Goal: Task Accomplishment & Management: Complete application form

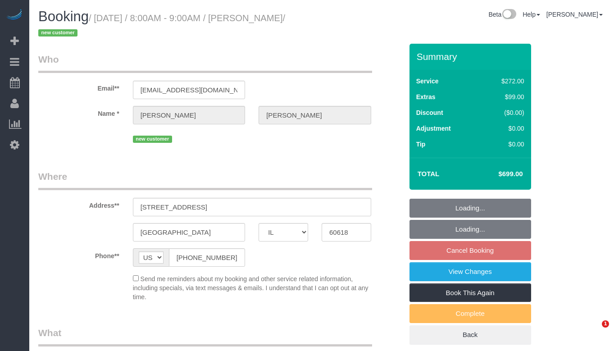
select select "IL"
select select "object:581"
select select "514"
select select "number:1"
select select "number:69"
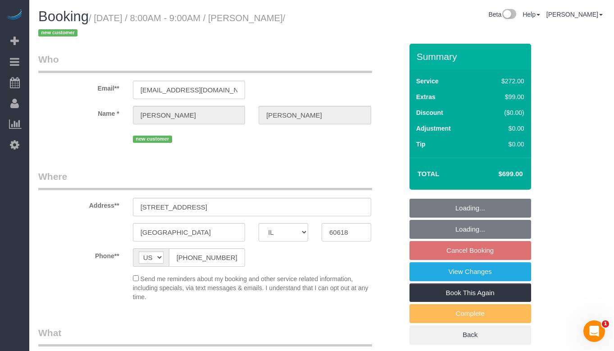
select select "number:139"
select select "number:106"
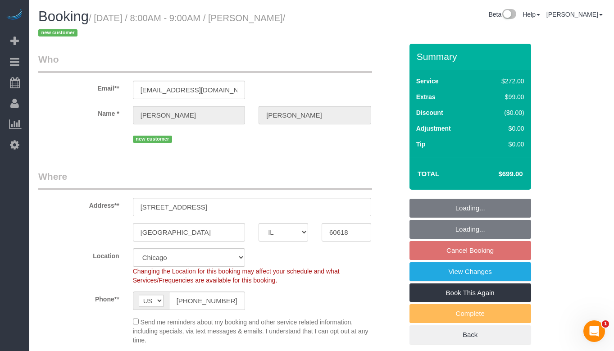
select select "object:1025"
select select "spot1"
select select "5"
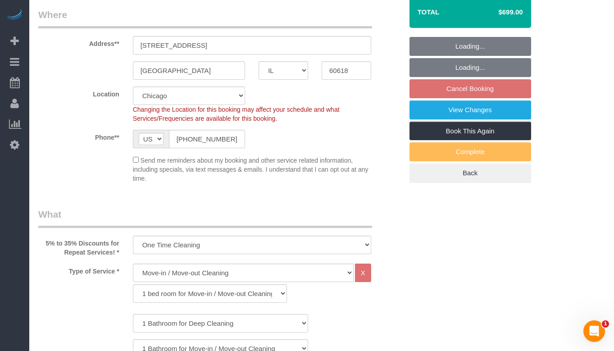
scroll to position [135, 0]
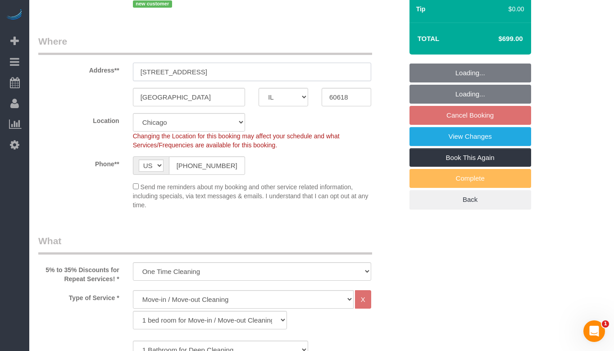
click at [210, 73] on input "3900 N Damen Ave Apt 302" at bounding box center [252, 72] width 238 height 18
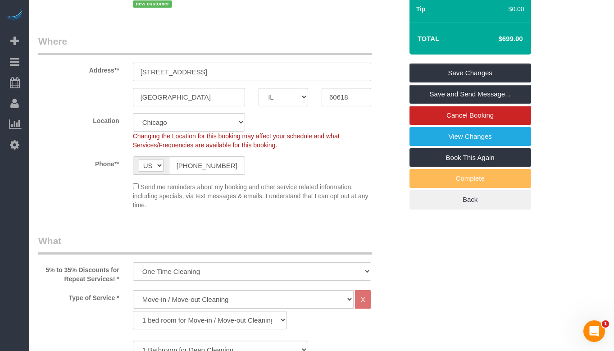
click at [210, 73] on input "3900 N Damen Ave Apt 302" at bounding box center [252, 72] width 238 height 18
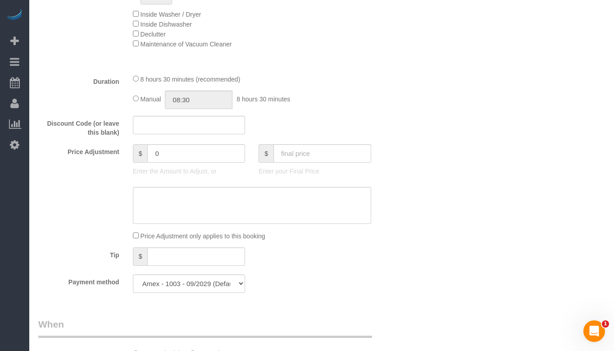
scroll to position [856, 0]
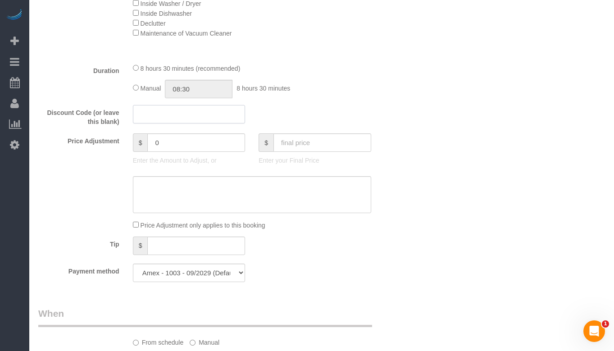
click at [170, 113] on input "text" at bounding box center [189, 114] width 113 height 18
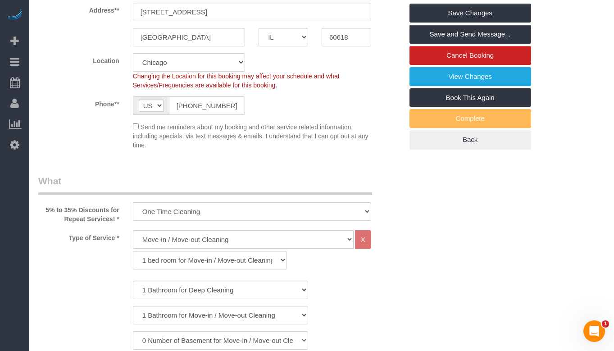
scroll to position [180, 0]
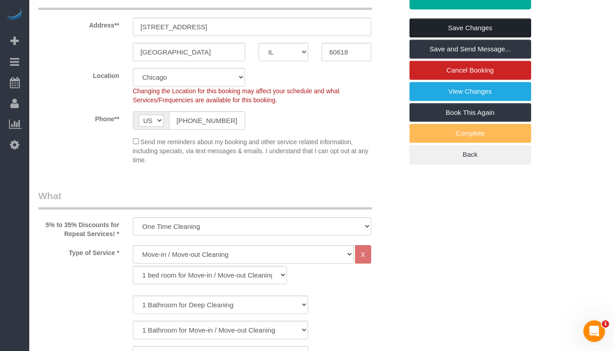
type input "$20OFF"
click at [458, 23] on link "Save Changes" at bounding box center [471, 27] width 122 height 19
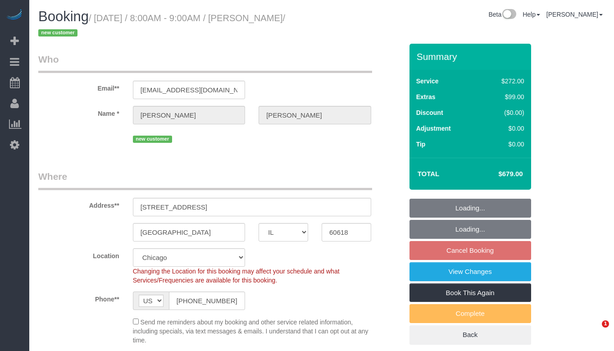
select select "IL"
select select "514"
select select "number:1"
select select "number:69"
select select "number:139"
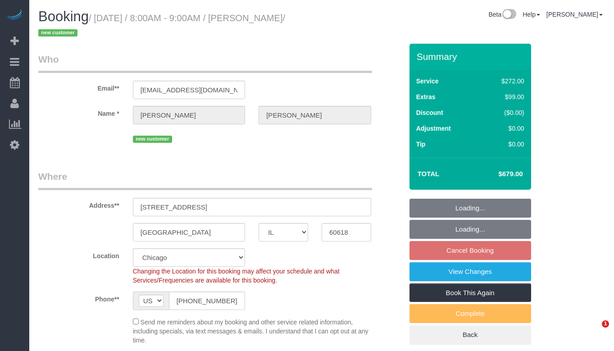
select select "number:106"
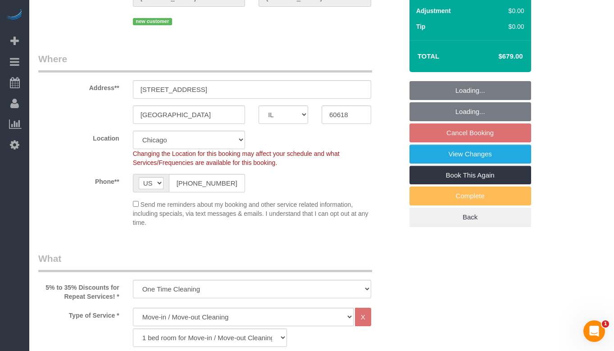
select select "5"
select select "spot1"
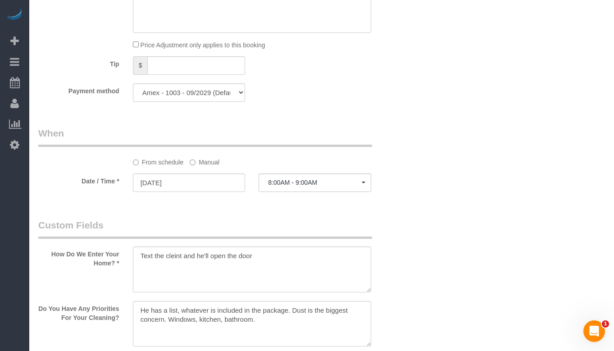
scroll to position [1082, 0]
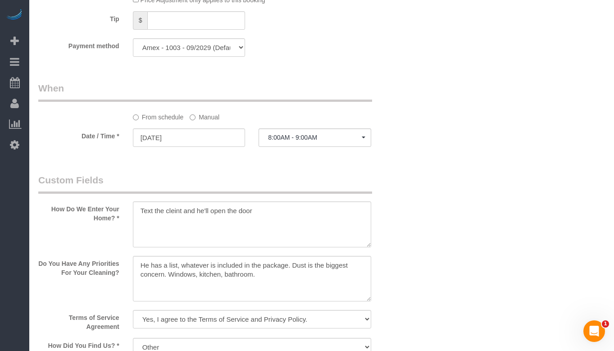
click at [196, 117] on label "Manual" at bounding box center [205, 116] width 30 height 12
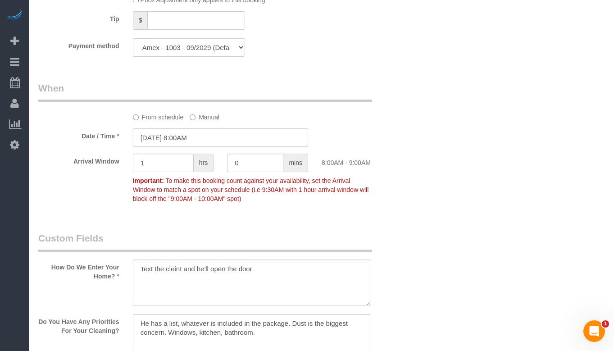
click at [193, 137] on input "09/23/2025 8:00AM" at bounding box center [220, 137] width 175 height 18
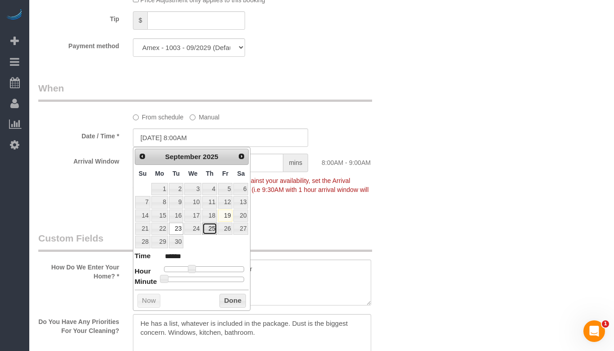
click at [215, 227] on link "25" at bounding box center [209, 229] width 15 height 12
type input "09/25/2025 9:00AM"
type input "******"
type input "09/25/2025 8:00AM"
type input "******"
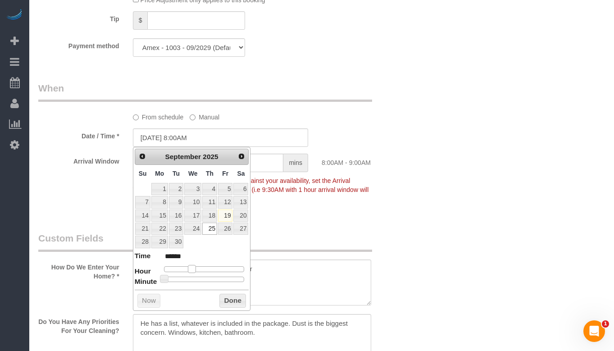
type input "09/25/2025 9:00AM"
type input "******"
click at [195, 269] on span at bounding box center [196, 269] width 8 height 8
click at [224, 298] on button "Done" at bounding box center [232, 301] width 27 height 14
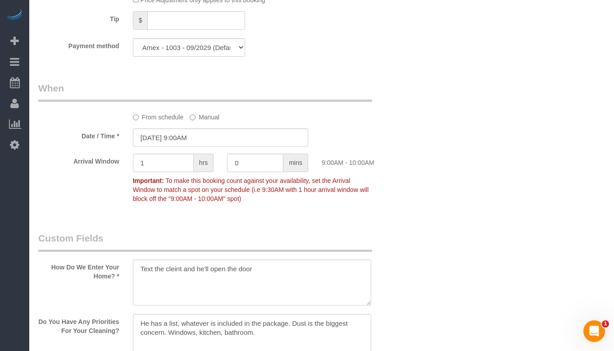
click at [242, 211] on fieldset "When From schedule Manual Date / Time * 09/25/2025 9:00AM Arrival Window 1 hrs …" at bounding box center [220, 148] width 365 height 133
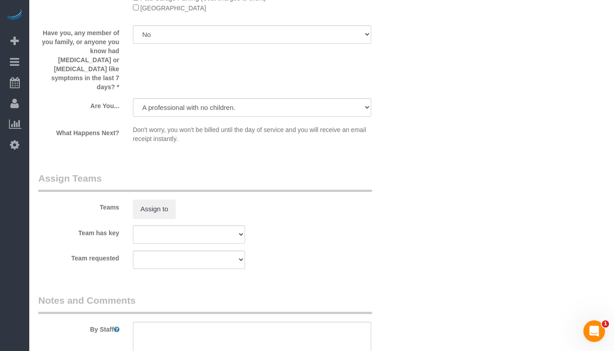
scroll to position [1713, 0]
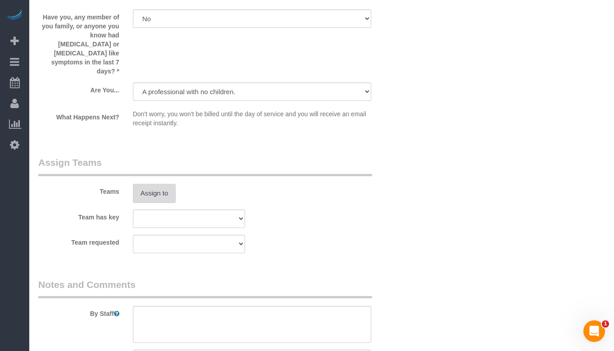
click at [146, 184] on button "Assign to" at bounding box center [154, 193] width 43 height 19
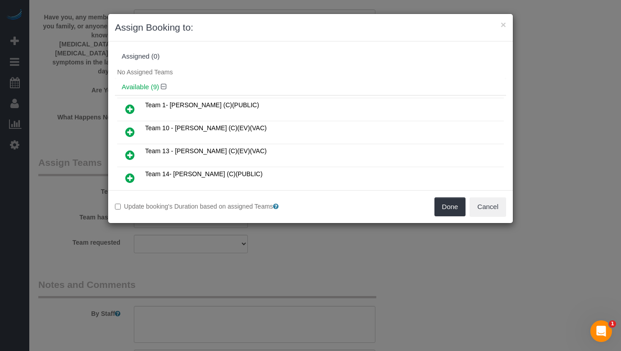
click at [130, 107] on icon at bounding box center [129, 109] width 9 height 11
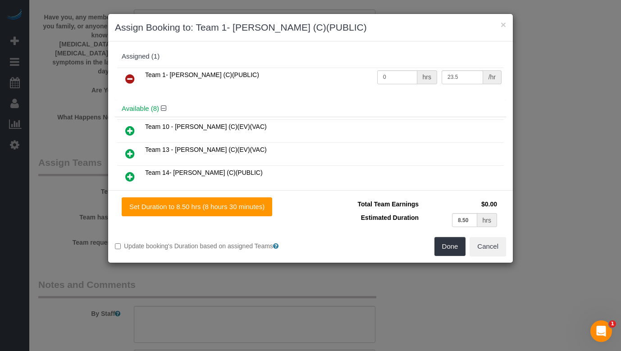
click at [128, 131] on icon at bounding box center [129, 130] width 9 height 11
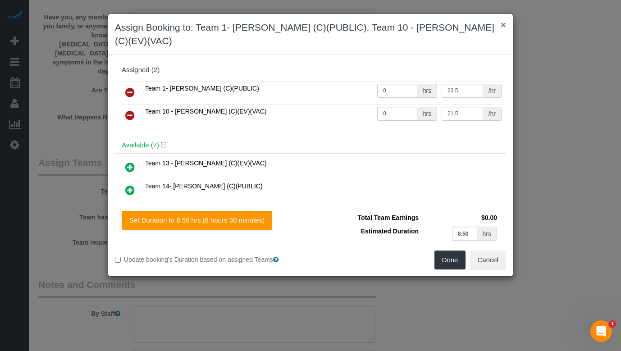
click at [502, 26] on button "×" at bounding box center [503, 24] width 5 height 9
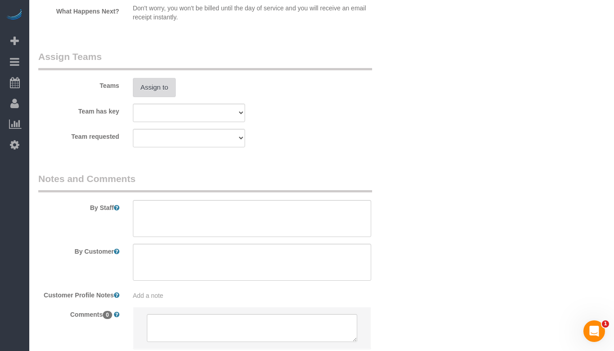
scroll to position [1803, 0]
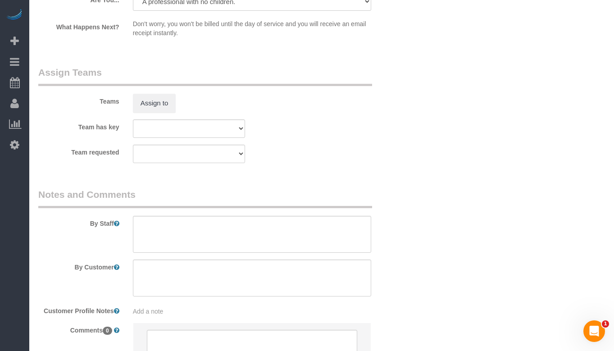
click at [159, 68] on legend "Assign Teams" at bounding box center [205, 76] width 334 height 20
click at [160, 94] on button "Assign to" at bounding box center [154, 103] width 43 height 19
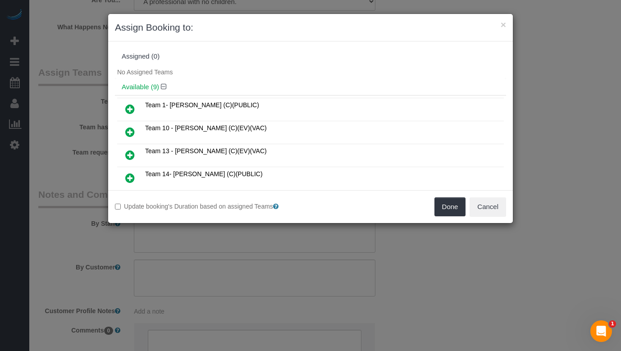
click at [128, 110] on icon at bounding box center [129, 109] width 9 height 11
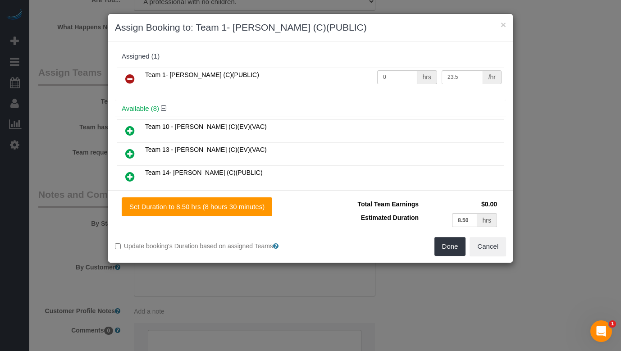
click at [128, 132] on icon at bounding box center [129, 130] width 9 height 11
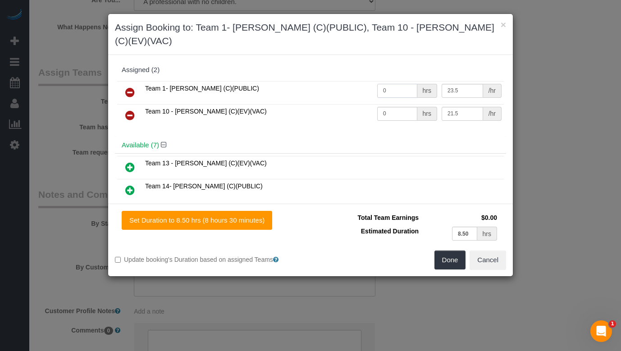
click at [389, 84] on input "0" at bounding box center [397, 91] width 40 height 14
type input "4.4"
click at [403, 107] on input "0" at bounding box center [397, 114] width 40 height 14
type input "4.4"
click at [447, 251] on button "Done" at bounding box center [450, 260] width 32 height 19
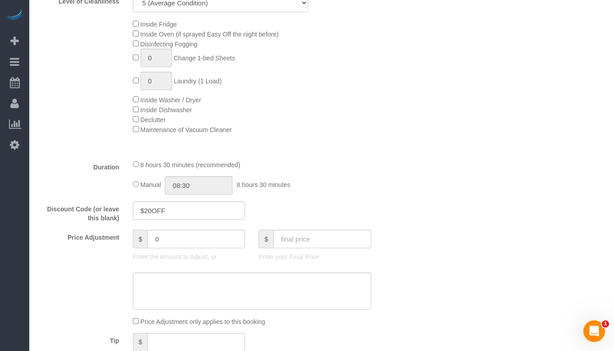
scroll to position [766, 0]
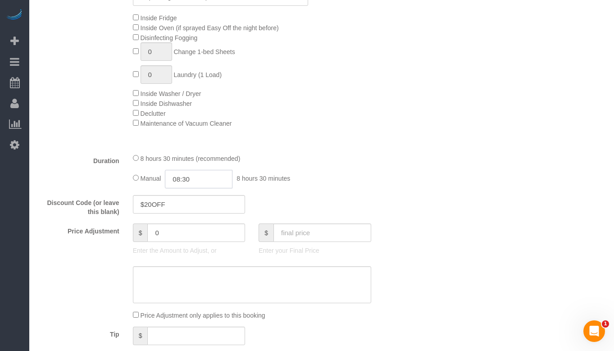
click at [190, 177] on input "08:30" at bounding box center [199, 179] width 68 height 18
type input "08:50"
click at [380, 170] on div "Duration 8 hours 30 minutes (recommended) Manual 08:50 8 hours 50 minutes" at bounding box center [221, 170] width 378 height 35
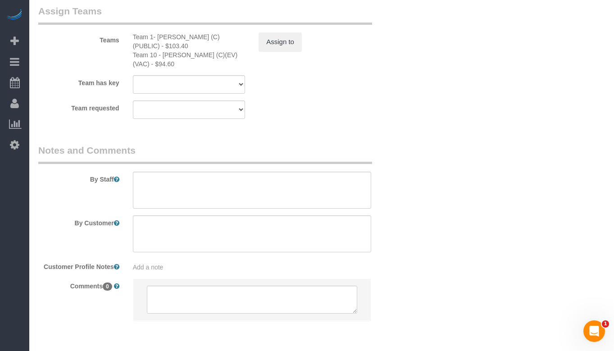
scroll to position [1872, 0]
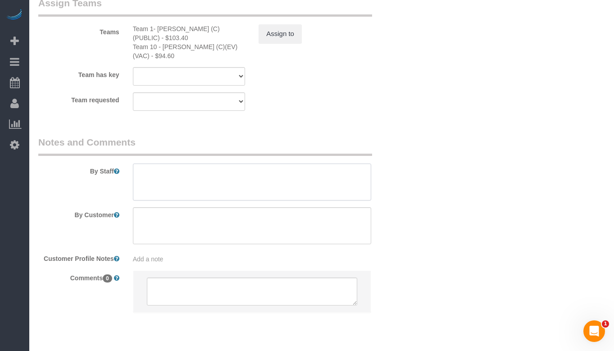
click at [191, 164] on textarea at bounding box center [252, 182] width 238 height 37
paste textarea "Initial Cleaning for a weekly cleaning. Partial Cleaning. 1). General Cleaning.…"
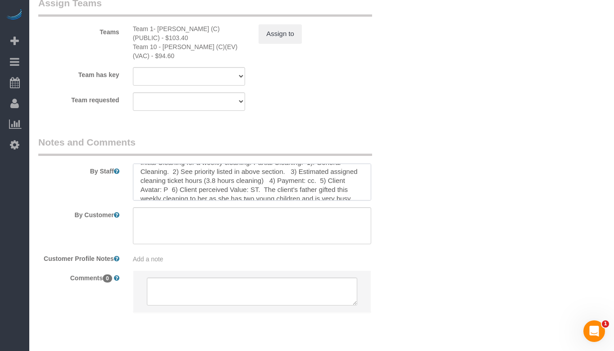
scroll to position [0, 0]
click at [151, 164] on textarea at bounding box center [252, 182] width 238 height 37
drag, startPoint x: 192, startPoint y: 145, endPoint x: 233, endPoint y: 145, distance: 41.5
click at [233, 164] on textarea at bounding box center [252, 182] width 238 height 37
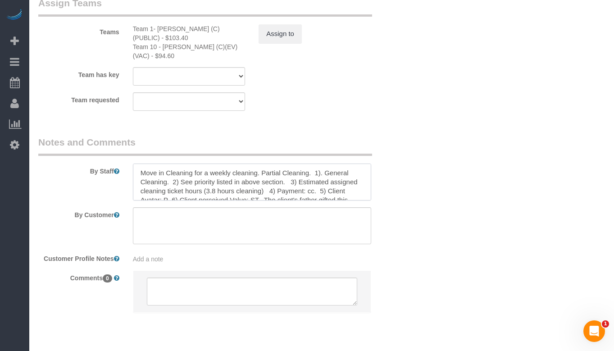
click at [219, 164] on textarea at bounding box center [252, 182] width 238 height 37
drag, startPoint x: 301, startPoint y: 146, endPoint x: 194, endPoint y: 149, distance: 106.9
click at [194, 164] on textarea at bounding box center [252, 182] width 238 height 37
click at [213, 164] on textarea at bounding box center [252, 182] width 238 height 37
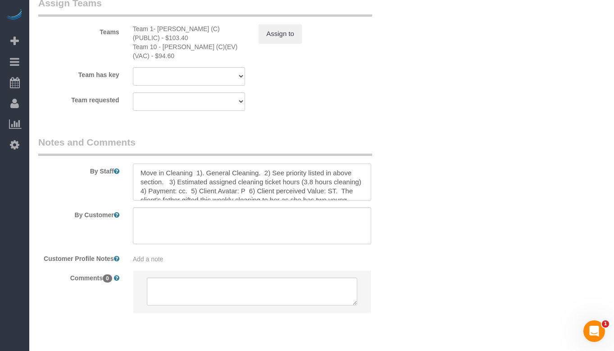
click at [213, 164] on textarea at bounding box center [252, 182] width 238 height 37
click at [307, 164] on textarea at bounding box center [252, 182] width 238 height 37
click at [278, 164] on textarea at bounding box center [252, 182] width 238 height 37
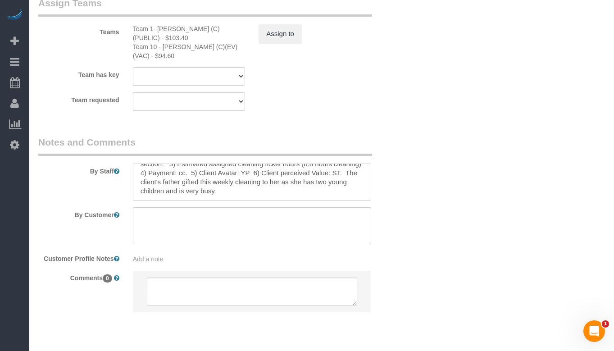
drag, startPoint x: 283, startPoint y: 160, endPoint x: 206, endPoint y: 146, distance: 78.8
click at [206, 164] on textarea at bounding box center [252, 182] width 238 height 37
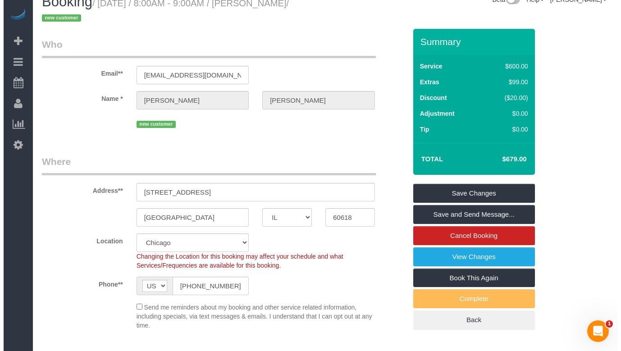
scroll to position [0, 0]
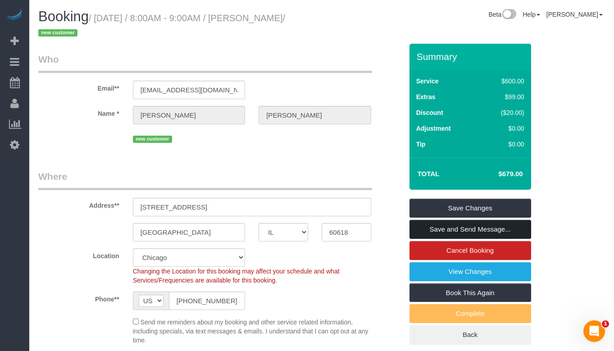
type textarea "Move in Cleaning 1). Move in Cleaning. 2) See priority listed in above section.…"
click at [450, 228] on link "Save and Send Message..." at bounding box center [471, 229] width 122 height 19
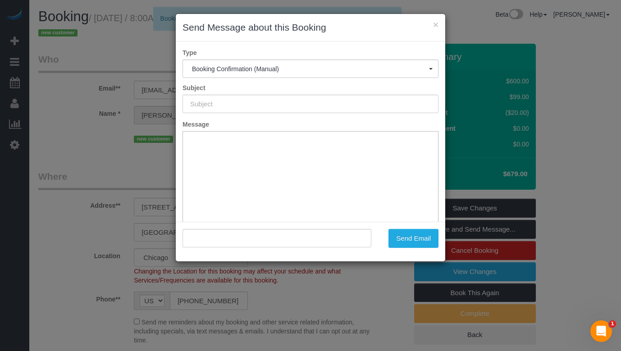
type input "Your Booking With Fresh Tech Maid, Confirmed!"
type input ""Joseph Szaflarski" <fastest.dreams0s@icloud.com>"
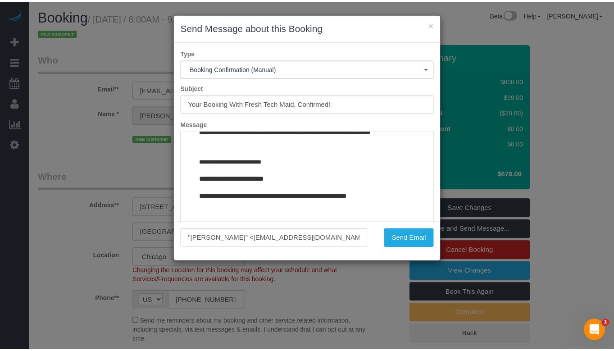
scroll to position [1116, 0]
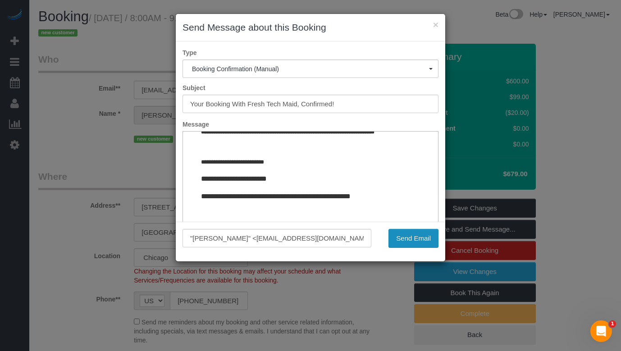
click at [418, 234] on button "Send Email" at bounding box center [414, 238] width 50 height 19
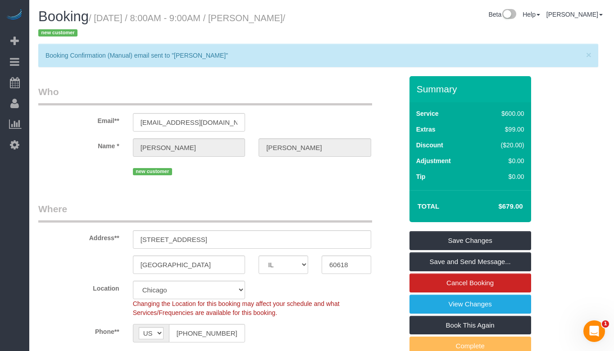
drag, startPoint x: 77, startPoint y: 35, endPoint x: 266, endPoint y: 22, distance: 189.8
click at [266, 22] on small "/ September 23, 2025 / 8:00AM - 9:00AM / Joseph Szaflarski / new customer" at bounding box center [161, 25] width 247 height 25
copy small "Joseph Szaflarsk"
click at [304, 98] on legend "Who" at bounding box center [205, 95] width 334 height 20
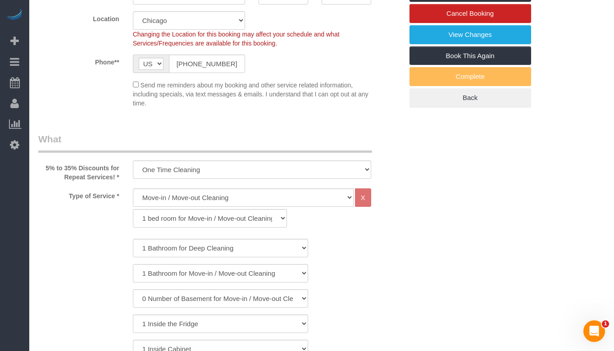
scroll to position [270, 0]
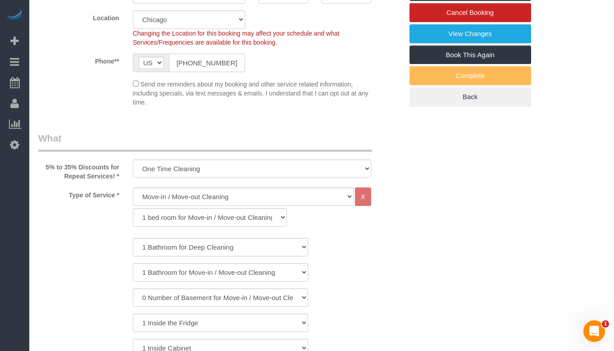
click at [206, 64] on input "(773) 909-6783" at bounding box center [207, 63] width 77 height 18
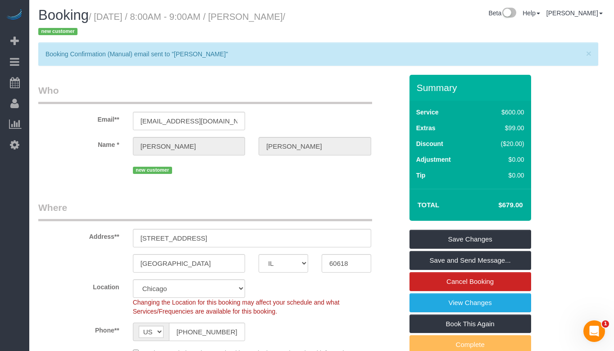
scroll to position [0, 0]
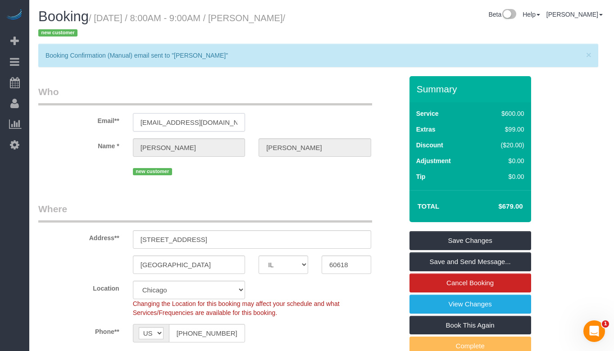
click at [200, 120] on input "fastest.dreams0s@icloud.com" at bounding box center [189, 122] width 113 height 18
click at [346, 267] on input "60618" at bounding box center [347, 265] width 50 height 18
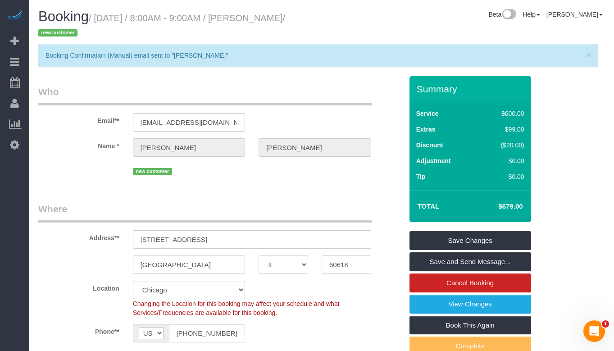
click at [346, 267] on input "60618" at bounding box center [347, 265] width 50 height 18
click at [361, 295] on div "Location Chicago Evanston Skokie Northwest Western Changing the Location for th…" at bounding box center [221, 299] width 378 height 37
drag, startPoint x: 76, startPoint y: 34, endPoint x: 265, endPoint y: 23, distance: 189.2
click at [265, 23] on small "/ September 23, 2025 / 8:00AM - 9:00AM / Joseph Szaflarski / new customer" at bounding box center [161, 25] width 247 height 25
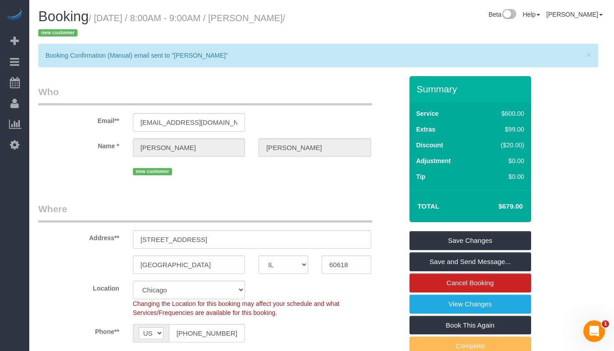
copy small "Joseph Szaflarsk"
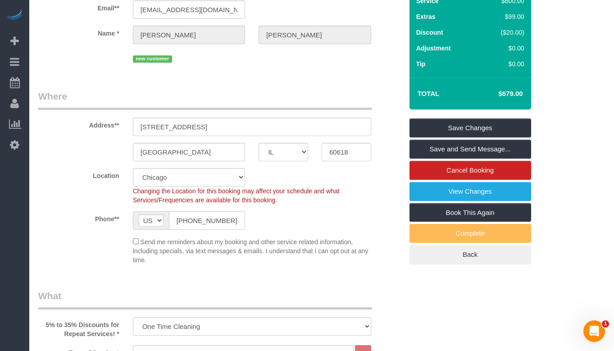
scroll to position [135, 0]
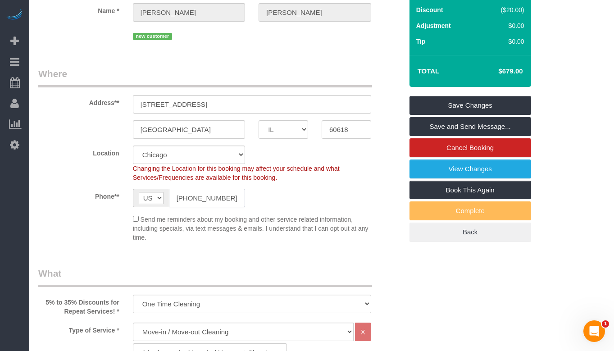
click at [235, 193] on input "(773) 909-6783" at bounding box center [207, 198] width 77 height 18
click at [314, 228] on span "Send me reminders about my booking and other service related information, inclu…" at bounding box center [251, 228] width 236 height 25
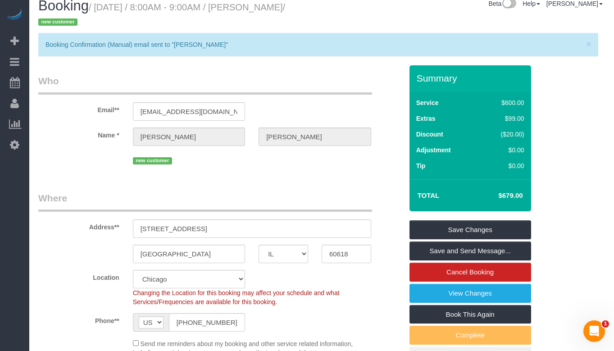
scroll to position [0, 0]
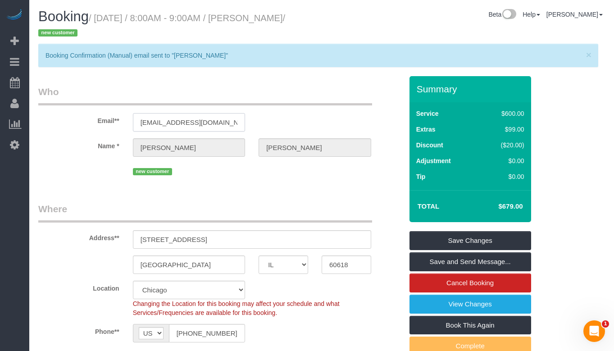
click at [189, 126] on input "fastest.dreams0s@icloud.com" at bounding box center [189, 122] width 113 height 18
click at [342, 265] on input "60618" at bounding box center [347, 265] width 50 height 18
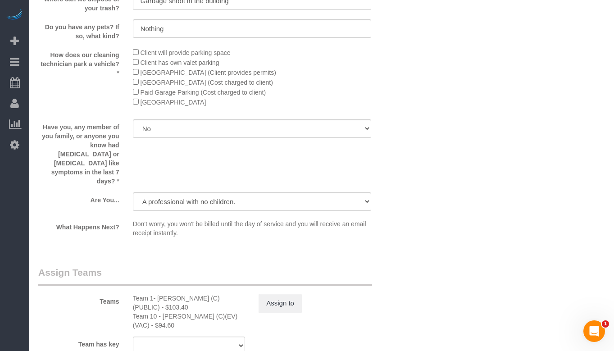
scroll to position [1634, 0]
